Goal: Task Accomplishment & Management: Manage account settings

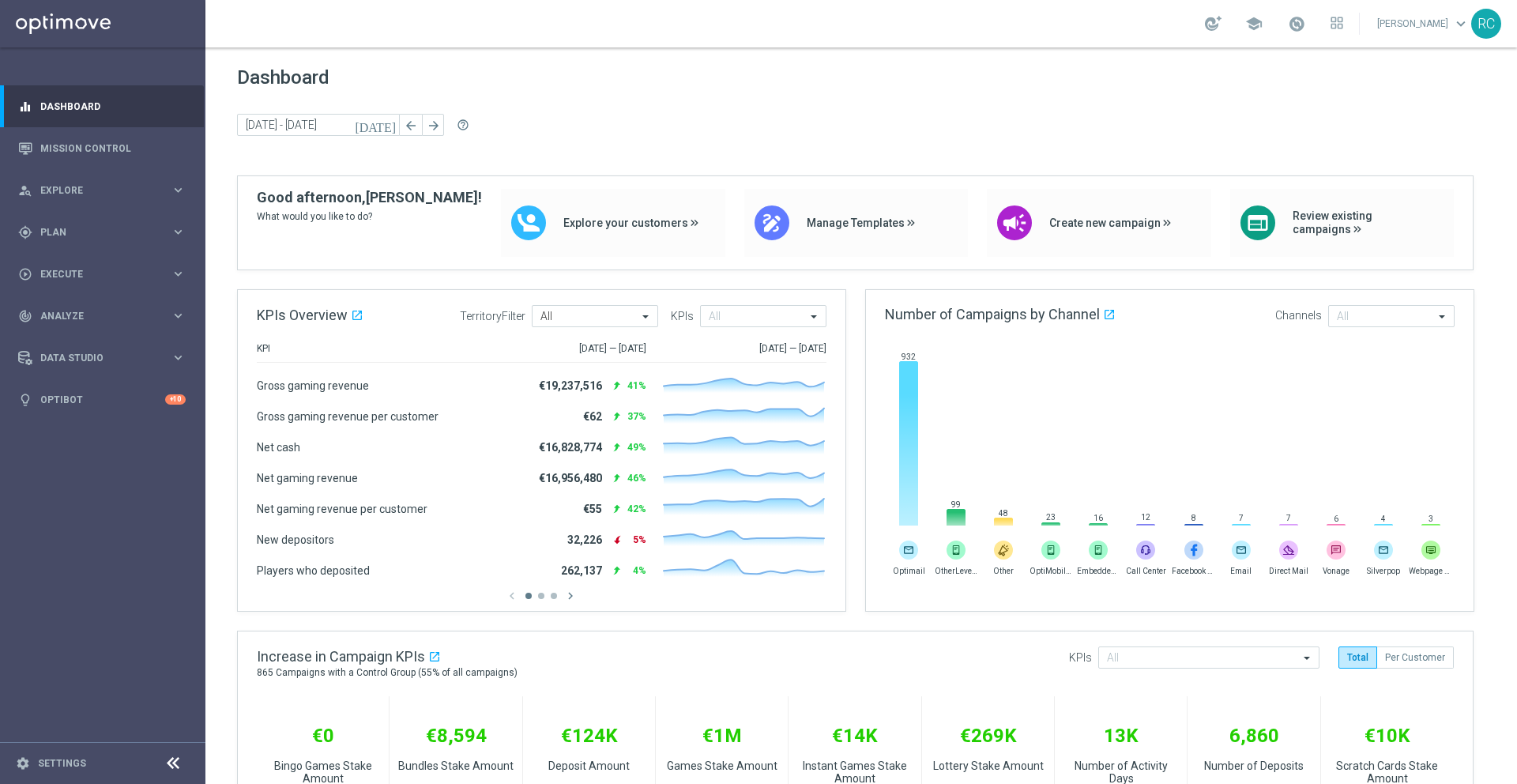
click at [104, 771] on footer "settings Settings" at bounding box center [102, 762] width 205 height 42
click at [77, 762] on link "Settings" at bounding box center [62, 763] width 48 height 10
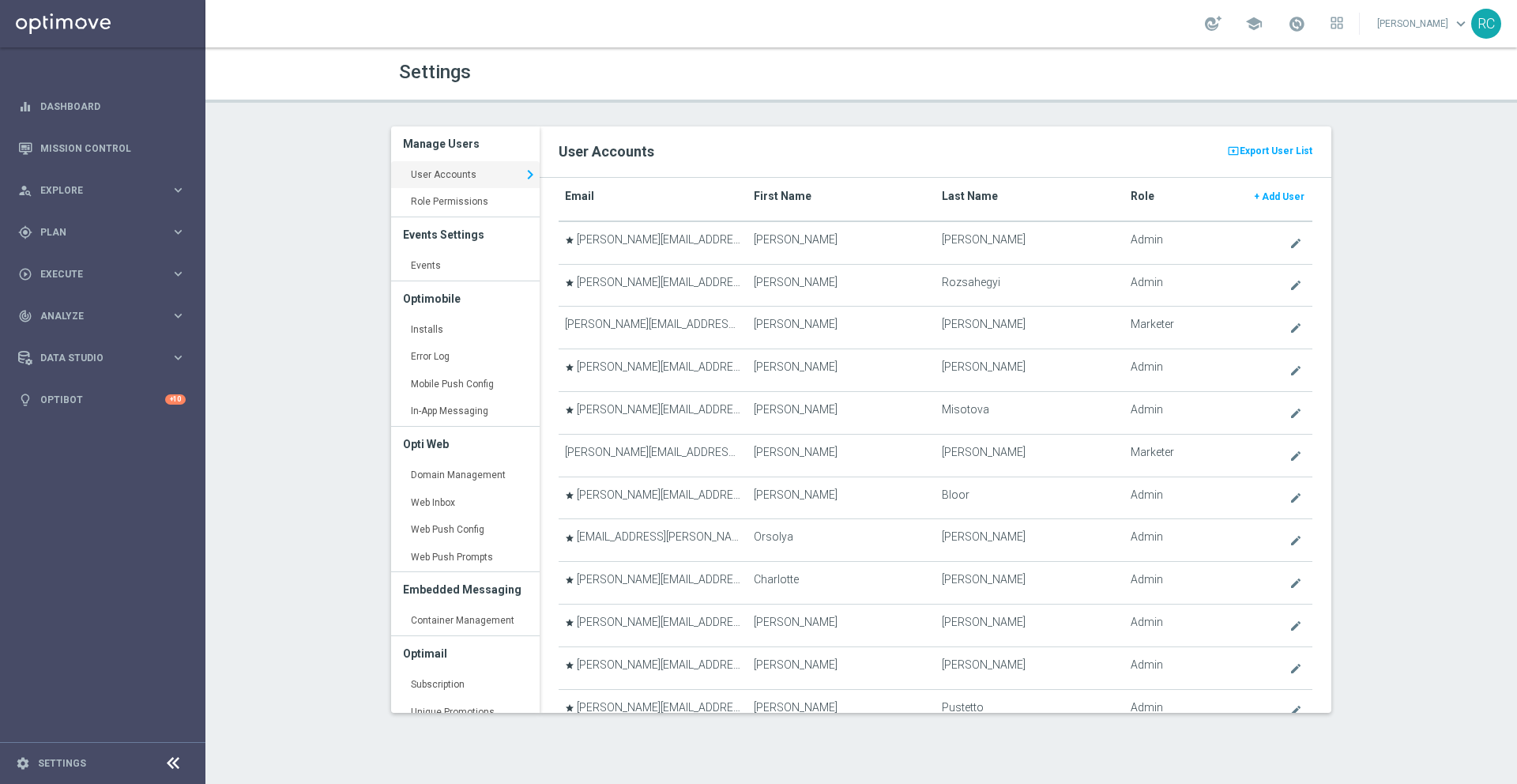
scroll to position [110, 0]
